Goal: Task Accomplishment & Management: Manage account settings

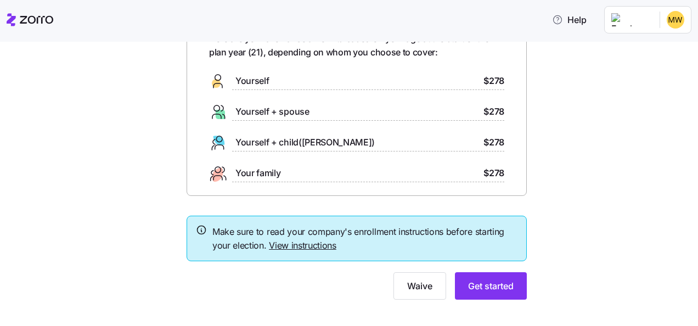
scroll to position [84, 0]
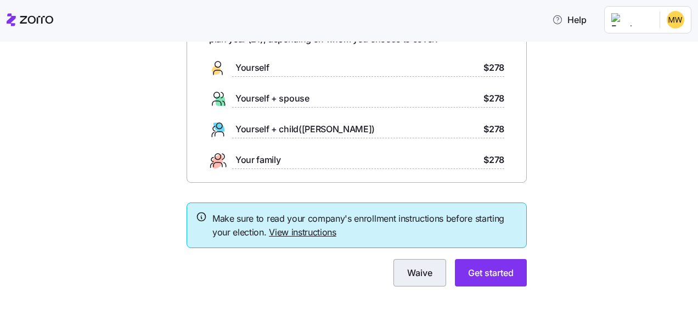
click at [407, 272] on span "Waive" at bounding box center [419, 272] width 25 height 13
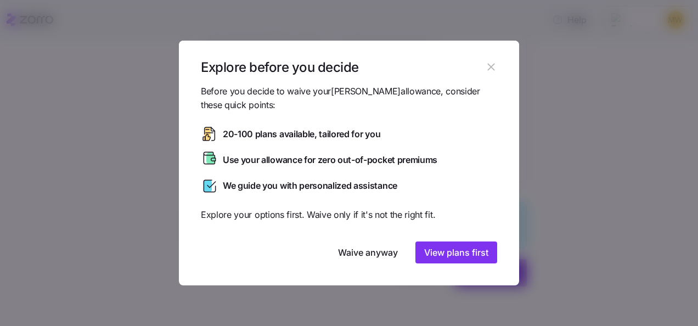
click at [486, 72] on icon "button" at bounding box center [491, 67] width 12 height 12
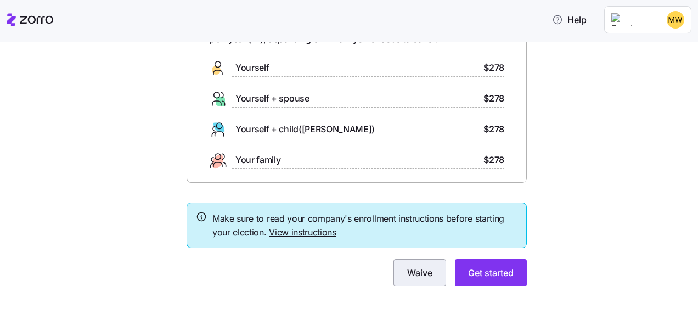
click at [414, 272] on span "Waive" at bounding box center [419, 272] width 25 height 13
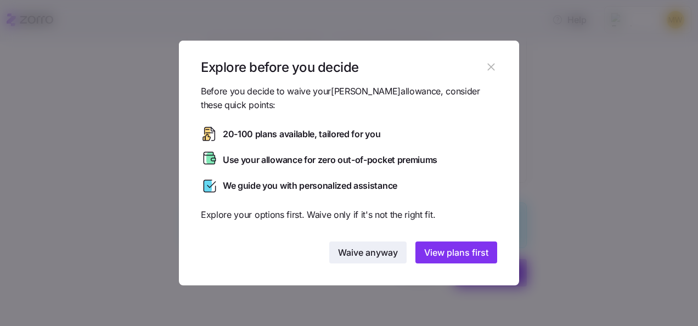
click at [379, 257] on span "Waive anyway" at bounding box center [368, 252] width 60 height 13
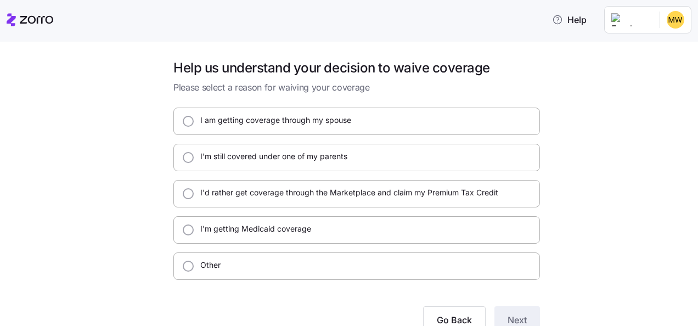
click at [369, 161] on div "I'm still covered under one of my parents" at bounding box center [356, 157] width 366 height 27
radio input "true"
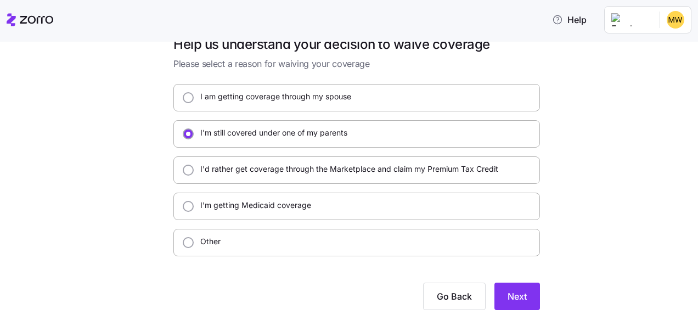
scroll to position [47, 0]
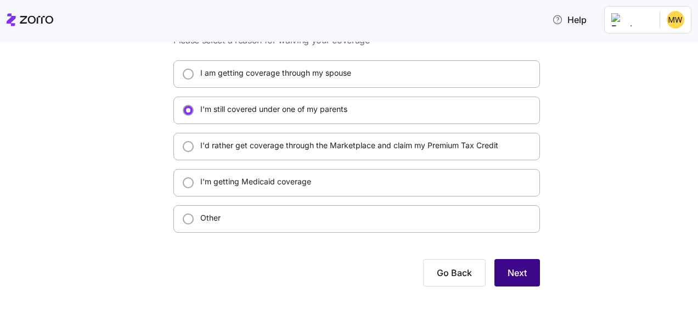
click at [525, 271] on button "Next" at bounding box center [517, 272] width 46 height 27
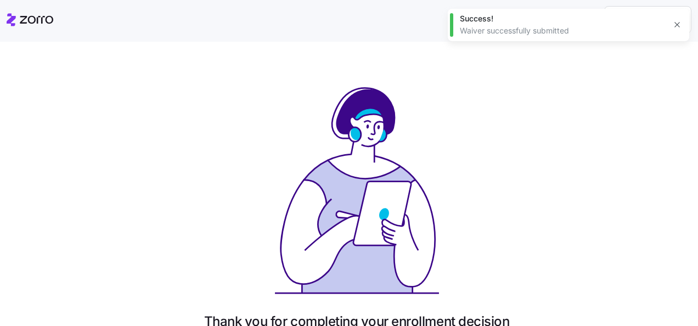
scroll to position [120, 0]
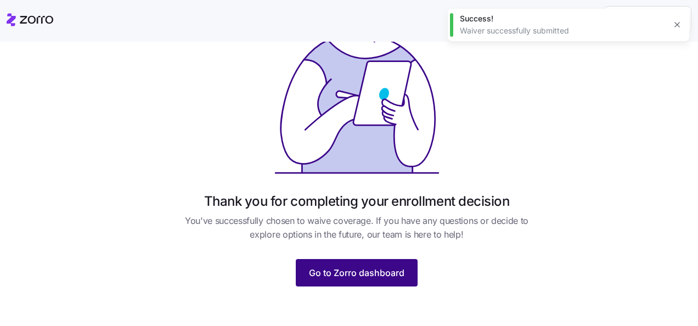
click at [361, 262] on button "Go to Zorro dashboard" at bounding box center [357, 272] width 122 height 27
